Goal: Information Seeking & Learning: Learn about a topic

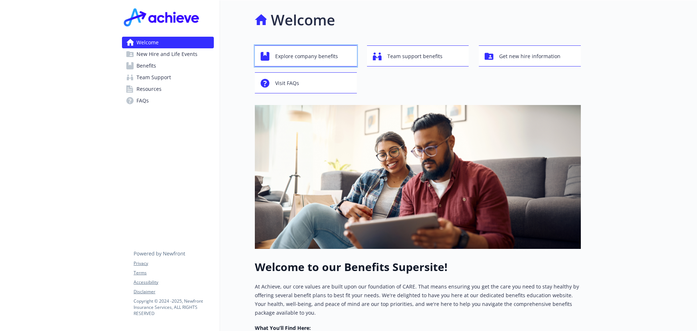
click at [293, 54] on span "Explore company benefits" at bounding box center [306, 56] width 63 height 14
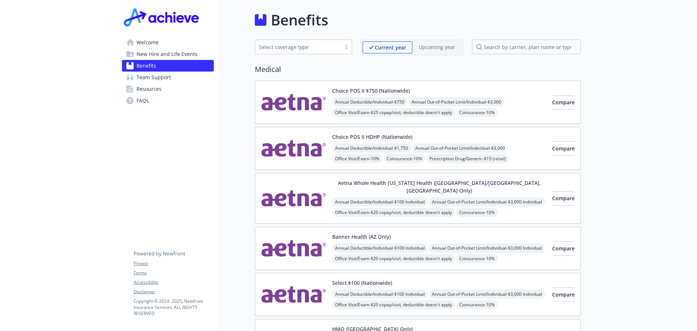
click at [285, 233] on img at bounding box center [293, 248] width 65 height 31
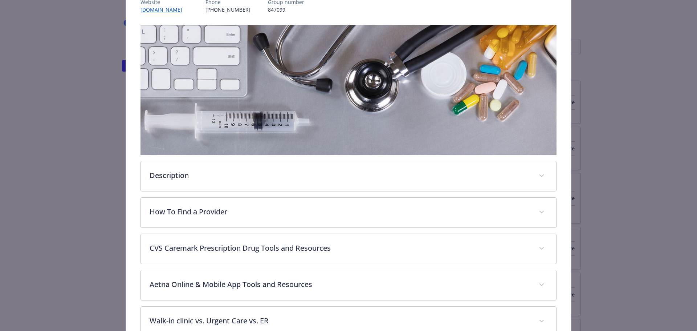
scroll to position [288, 0]
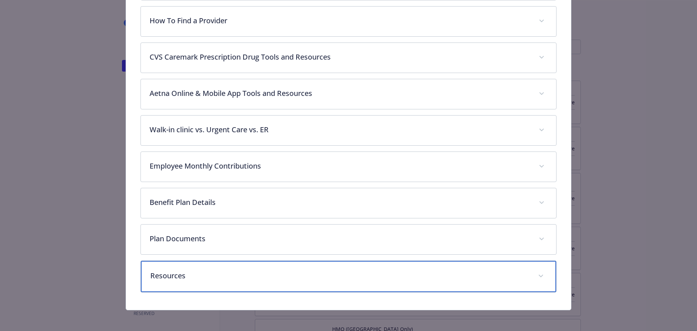
click at [538, 273] on span "details for plan Medical - Banner Health (AZ Only) - Medical EPO" at bounding box center [541, 276] width 12 height 12
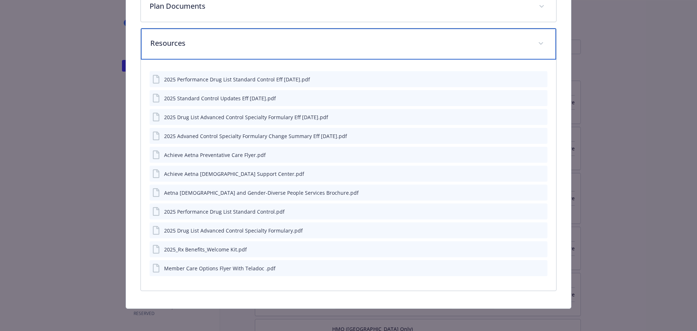
scroll to position [375, 0]
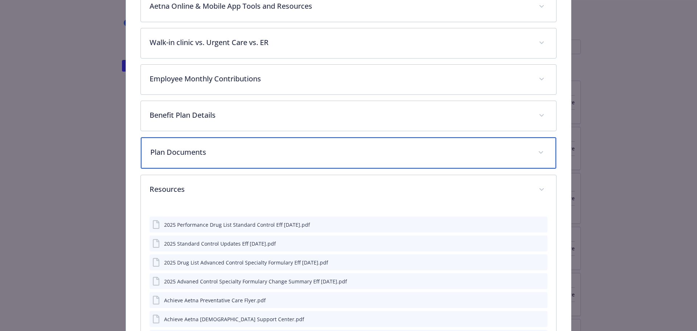
click at [186, 152] on p "Plan Documents" at bounding box center [339, 152] width 379 height 11
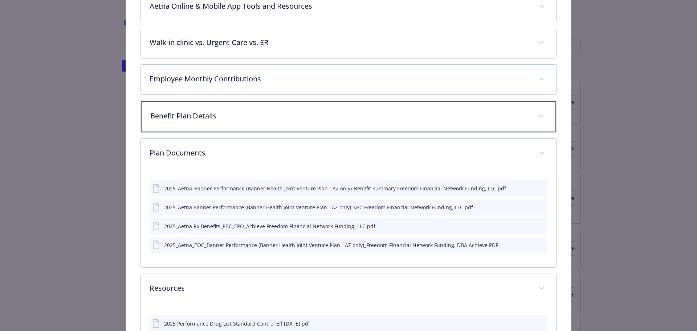
click at [226, 111] on p "Benefit Plan Details" at bounding box center [339, 115] width 379 height 11
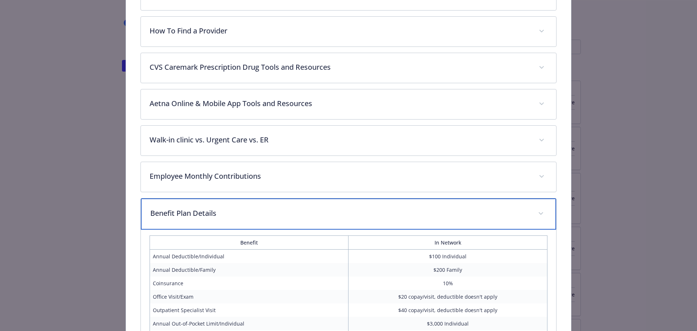
scroll to position [266, 0]
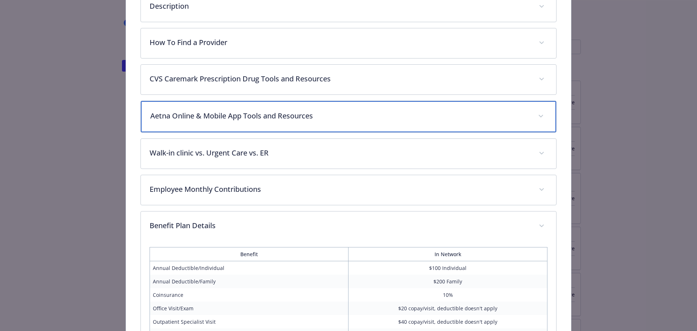
click at [332, 114] on p "Aetna Online & Mobile App Tools and Resources" at bounding box center [339, 115] width 379 height 11
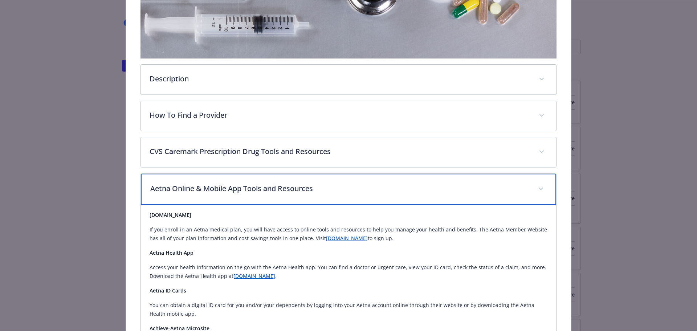
scroll to position [158, 0]
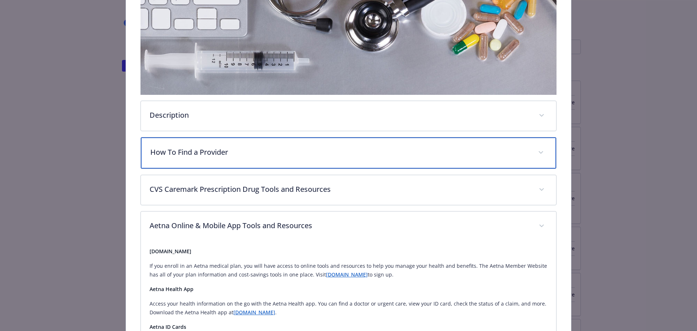
click at [264, 152] on p "How To Find a Provider" at bounding box center [339, 152] width 379 height 11
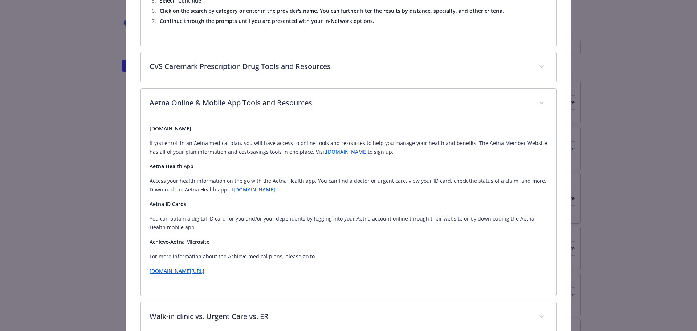
scroll to position [1015, 0]
click at [204, 269] on link "[DOMAIN_NAME][URL]" at bounding box center [177, 272] width 55 height 7
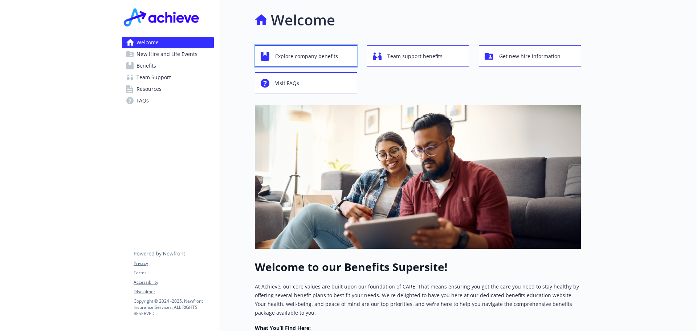
click at [313, 57] on span "Explore company benefits" at bounding box center [306, 56] width 63 height 14
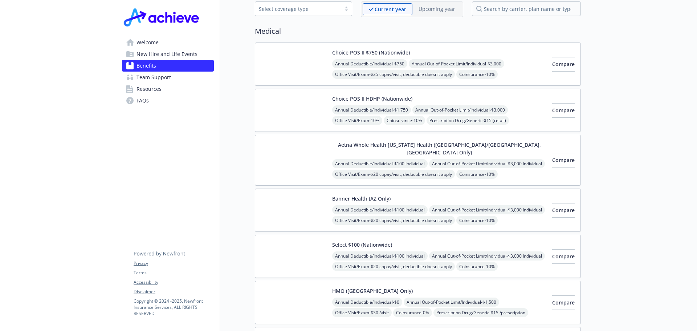
scroll to position [145, 0]
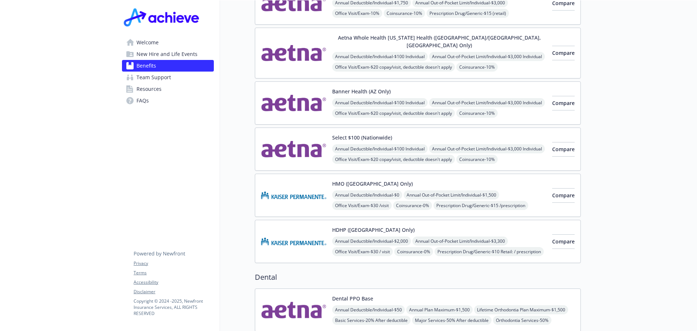
click at [300, 233] on img at bounding box center [293, 241] width 65 height 31
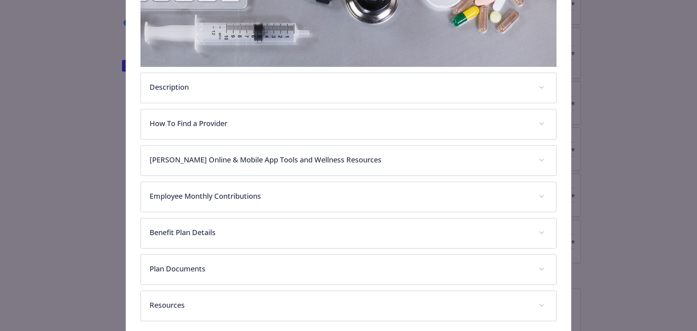
scroll to position [203, 0]
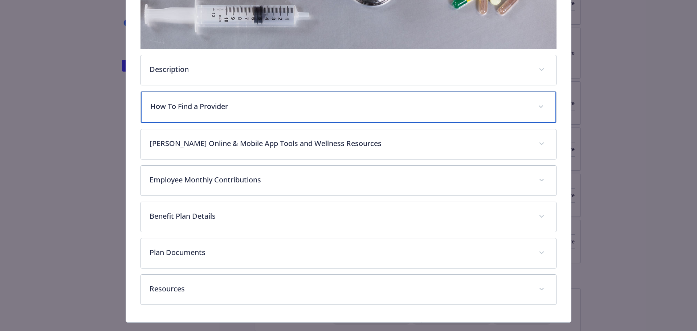
click at [240, 106] on p "How To Find a Provider" at bounding box center [339, 106] width 379 height 11
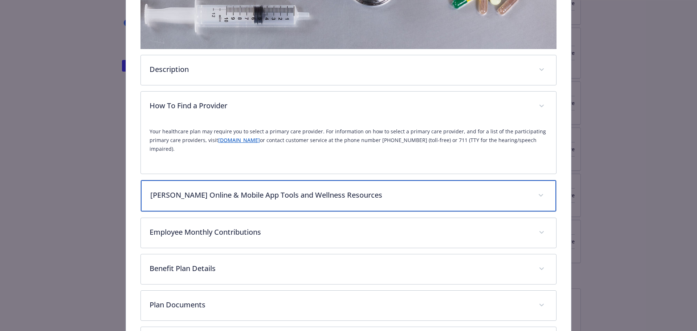
click at [342, 189] on p "Kaiser Online & Mobile App Tools and Wellness Resources" at bounding box center [339, 194] width 379 height 11
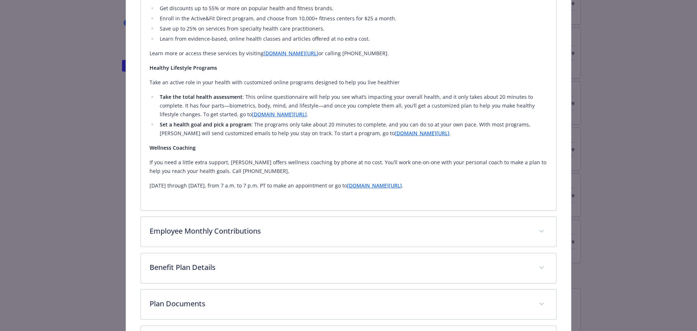
scroll to position [675, 0]
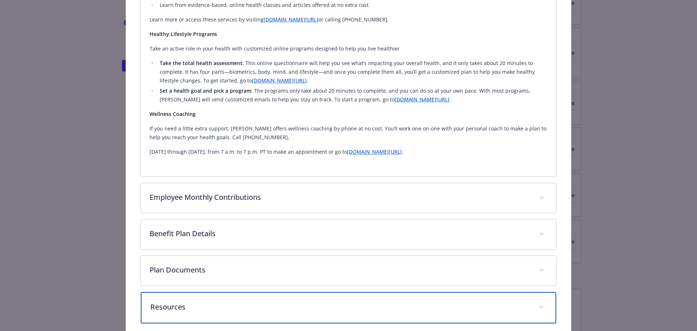
click at [183, 301] on p "Resources" at bounding box center [339, 306] width 379 height 11
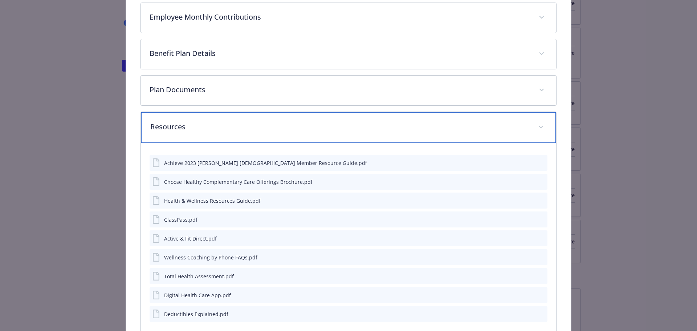
scroll to position [883, 0]
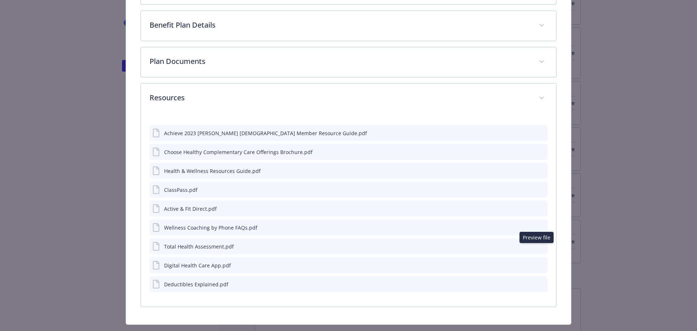
click at [537, 262] on icon "preview file" at bounding box center [540, 264] width 7 height 5
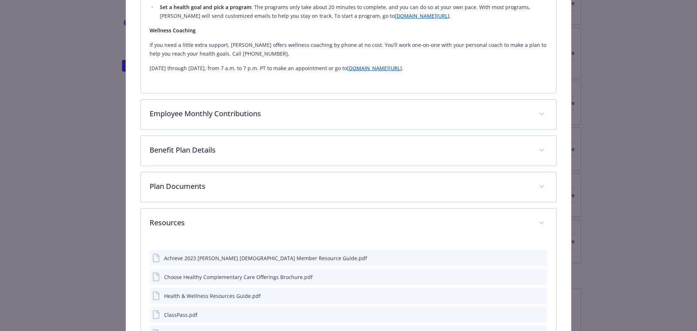
scroll to position [737, 0]
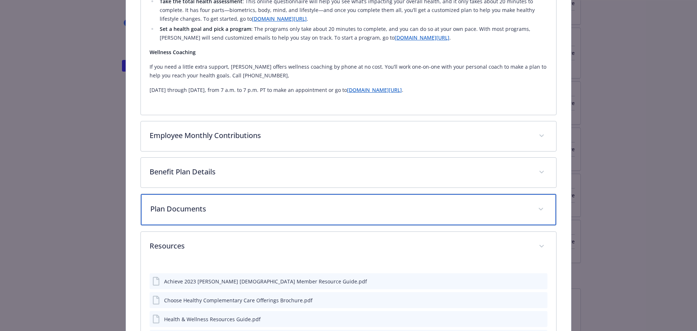
click at [239, 203] on p "Plan Documents" at bounding box center [339, 208] width 379 height 11
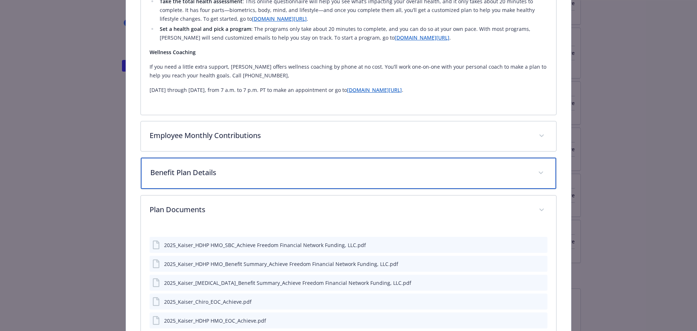
click at [240, 167] on p "Benefit Plan Details" at bounding box center [339, 172] width 379 height 11
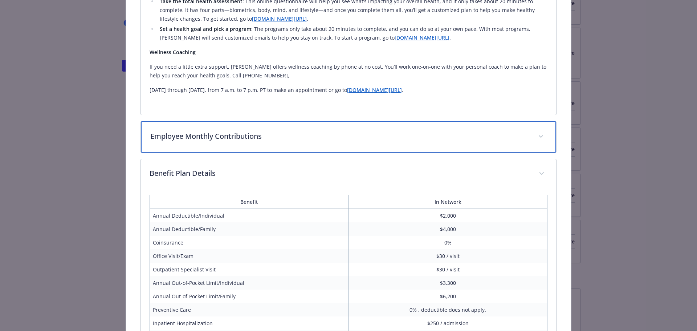
click at [268, 131] on p "Employee Monthly Contributions" at bounding box center [339, 136] width 379 height 11
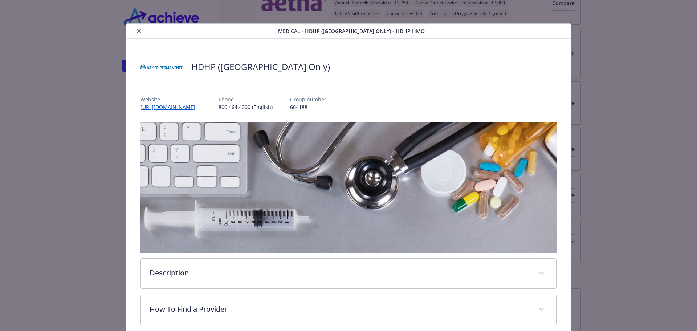
scroll to position [22, 0]
